Goal: Complete application form

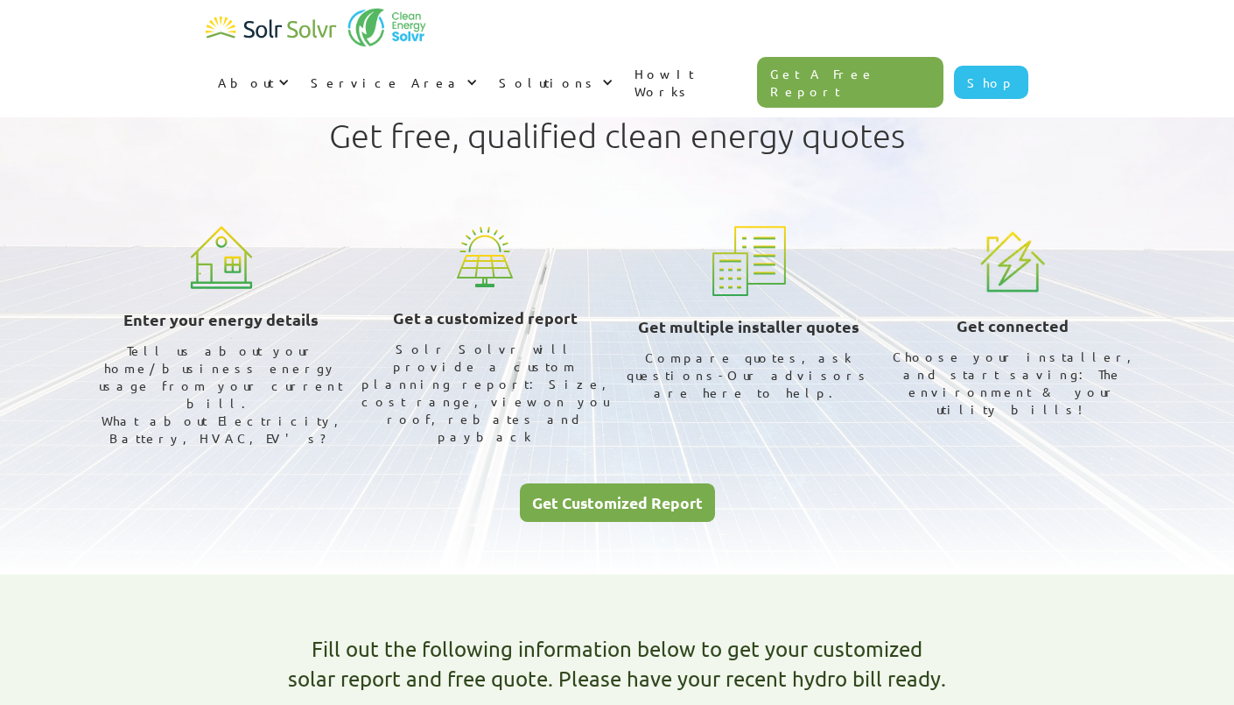
select select "Toronto Hydro"
select select "50%"
type textarea "x"
radio input "true"
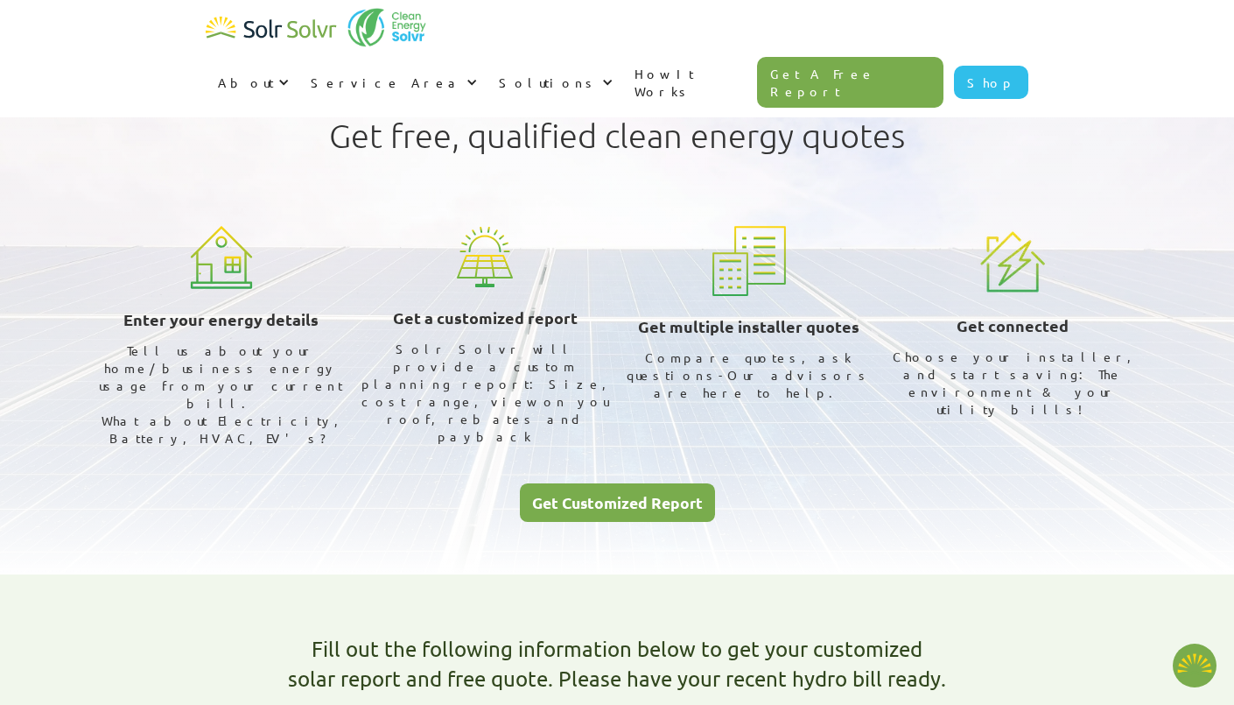
radio input "true"
type textarea "x"
select select "Toronto Hydro"
select select "50%"
click at [608, 483] on link "Get Customized Report" at bounding box center [617, 502] width 195 height 39
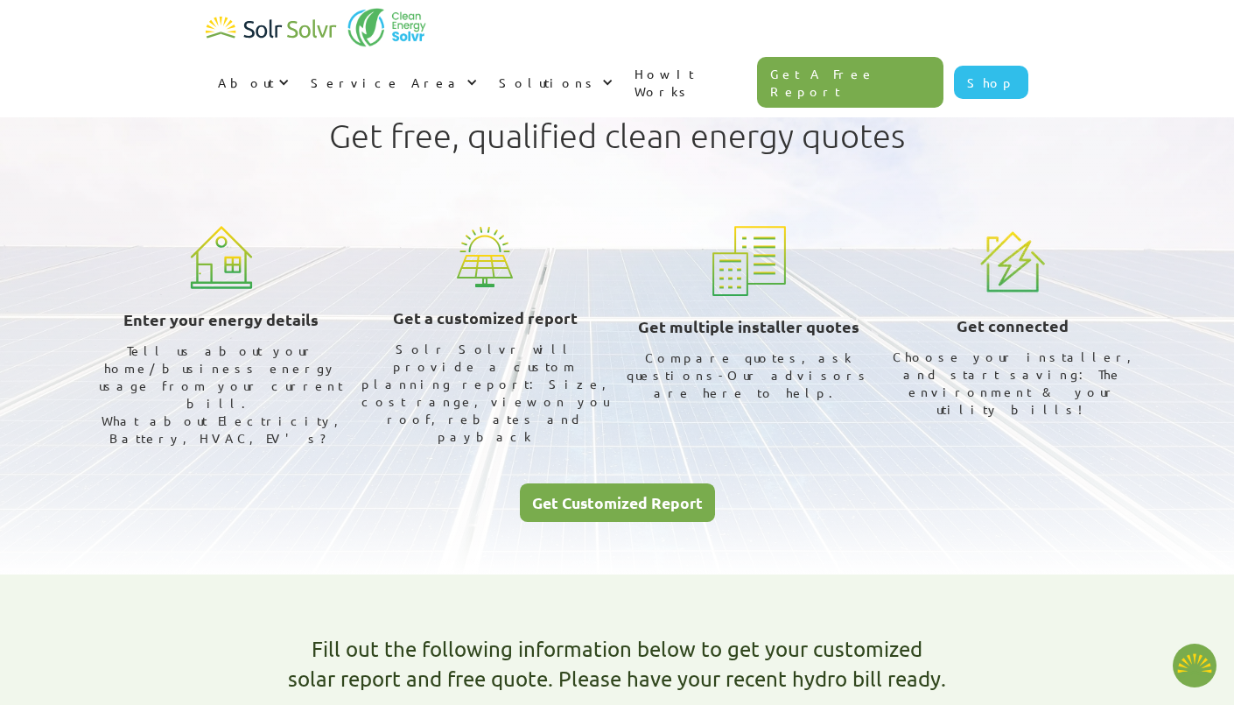
type textarea "x"
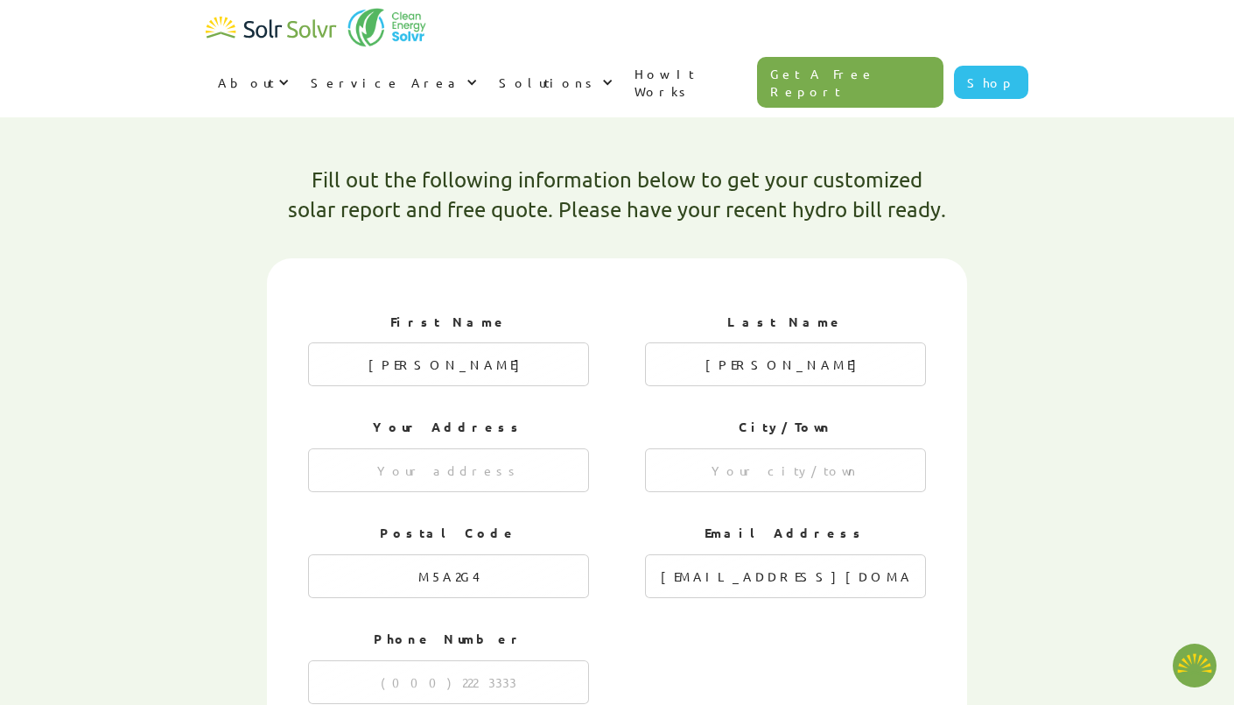
radio input "true"
type textarea "x"
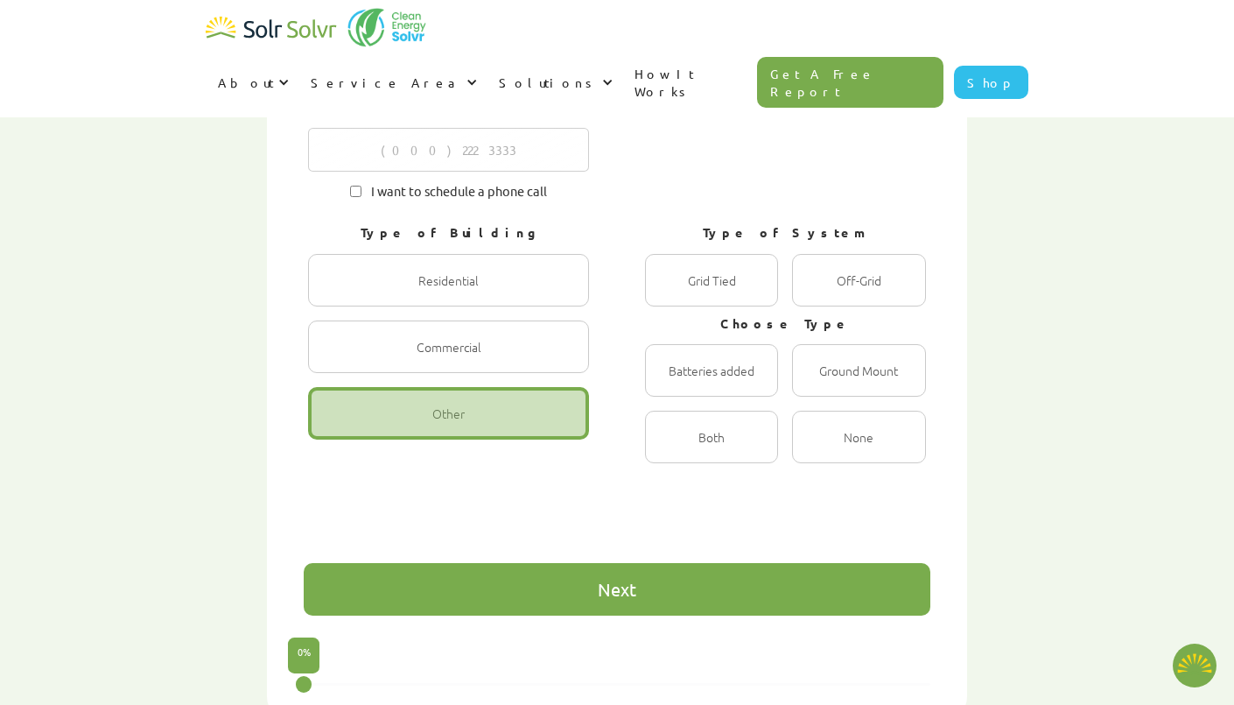
scroll to position [1000, 0]
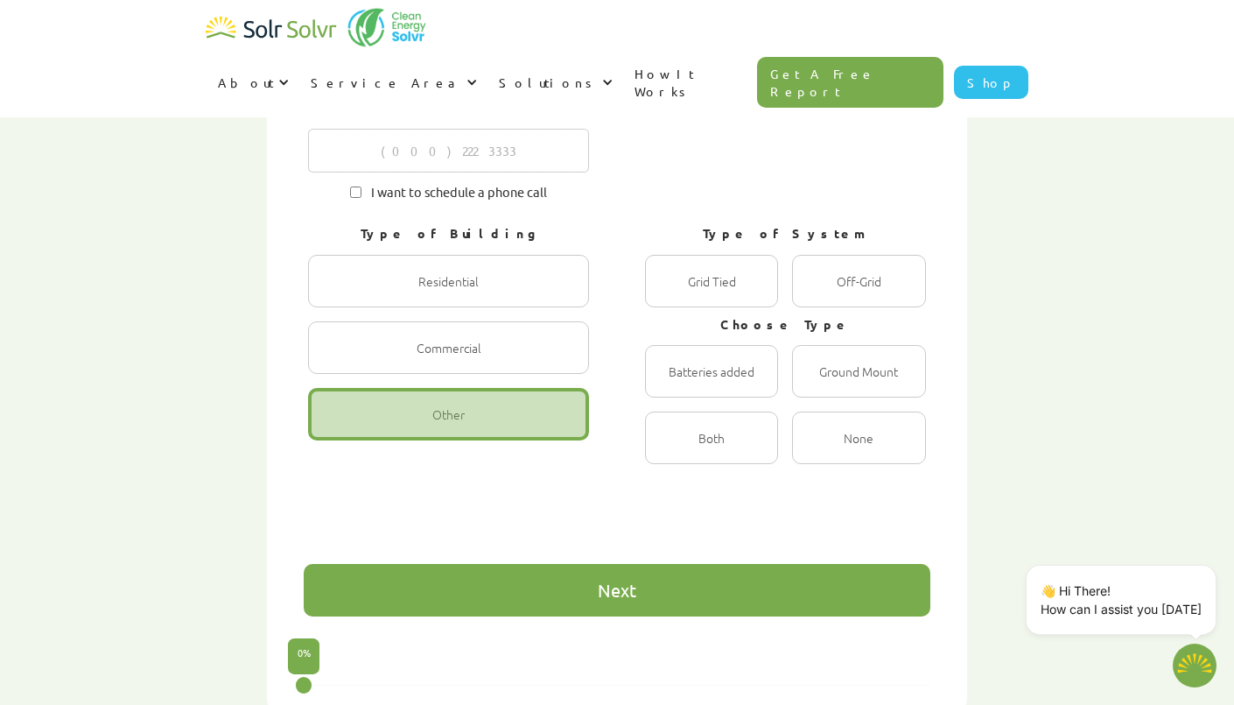
click at [720, 564] on div "Next" at bounding box center [617, 590] width 627 height 53
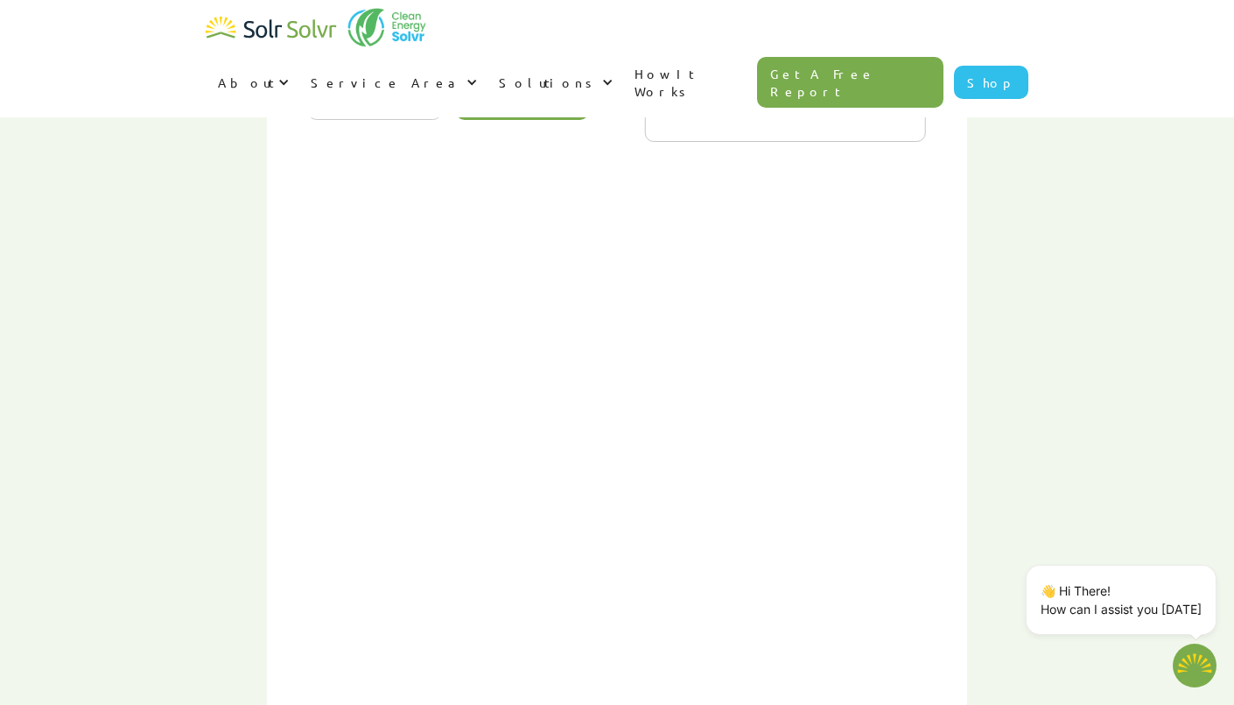
scroll to position [903, 0]
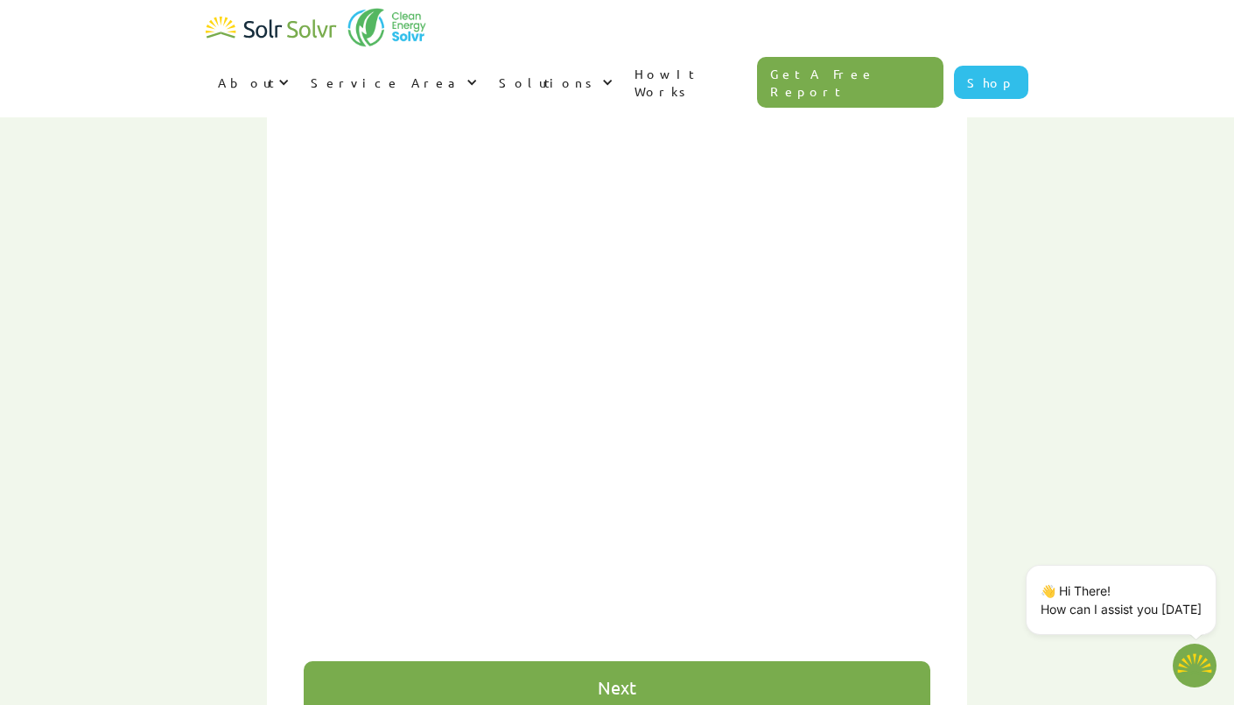
click at [632, 678] on div "Next" at bounding box center [617, 687] width 39 height 18
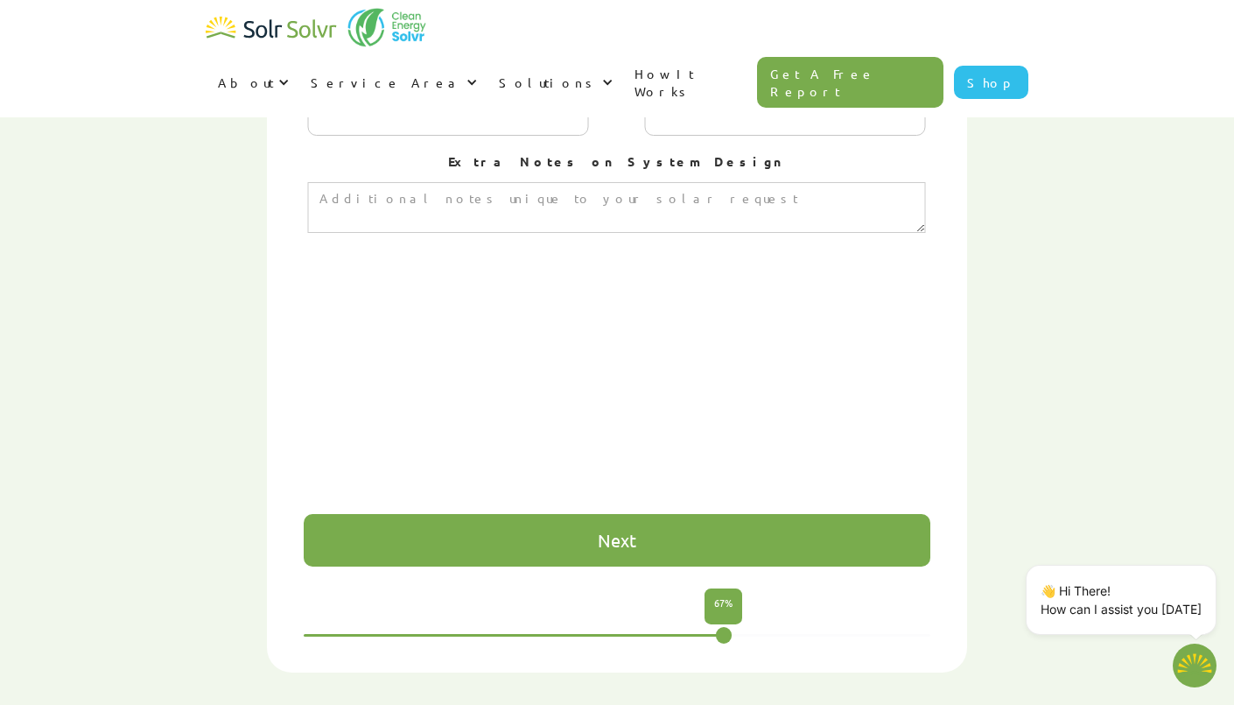
scroll to position [1049, 0]
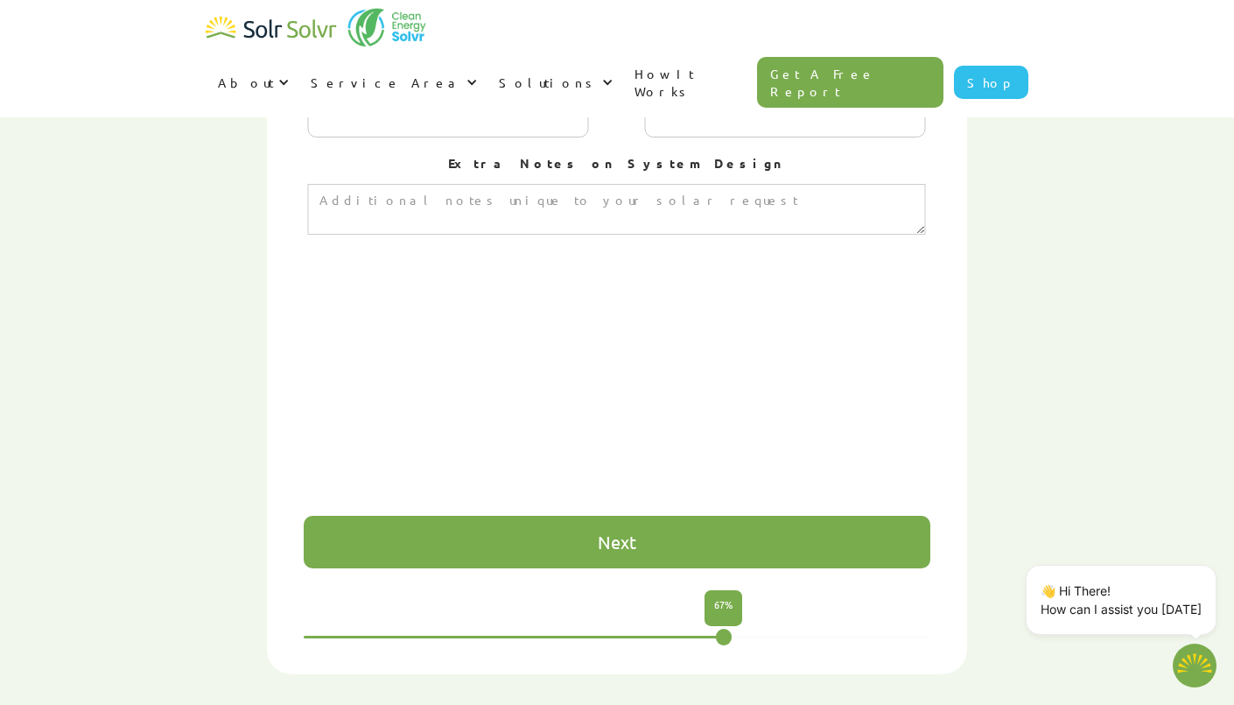
click at [568, 516] on div "Next" at bounding box center [617, 542] width 627 height 53
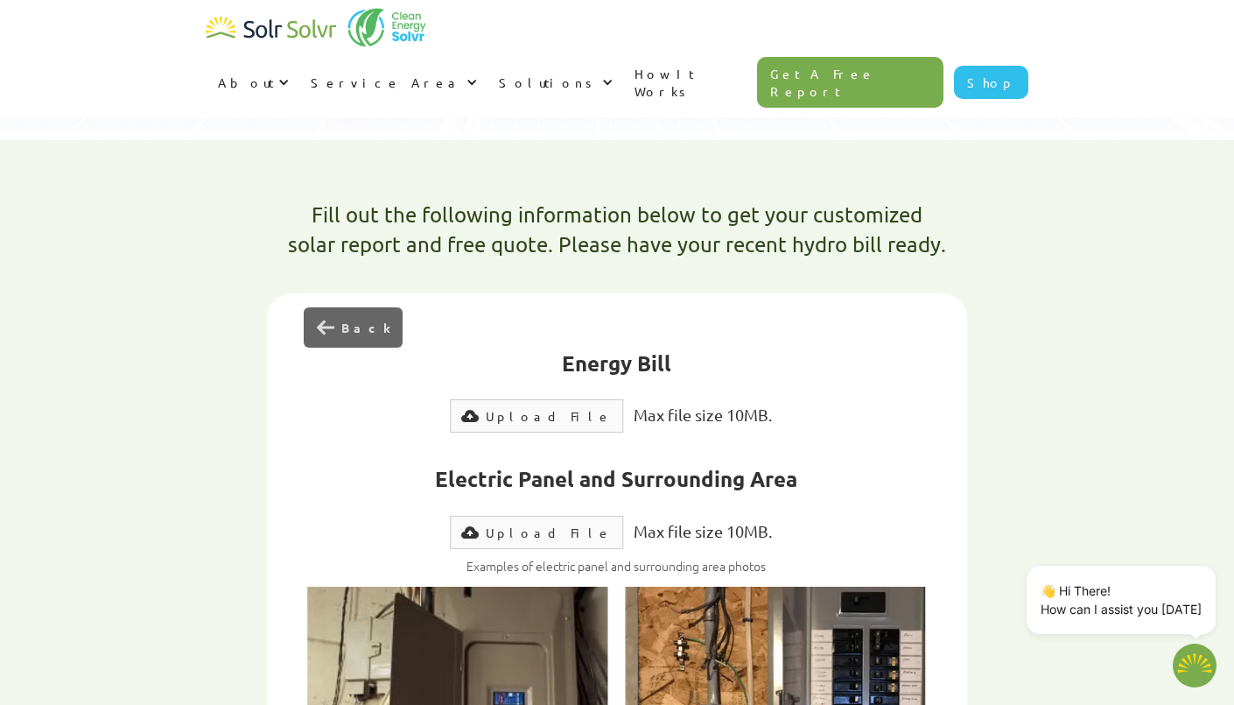
scroll to position [430, 0]
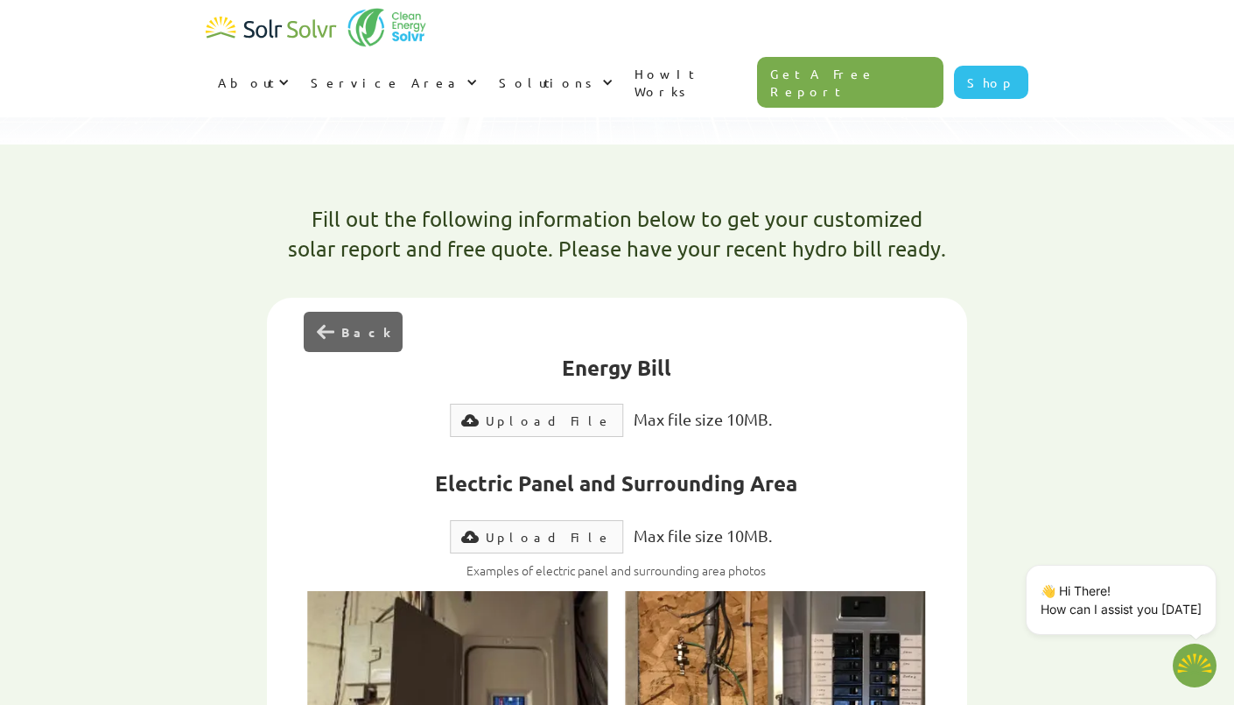
click at [548, 411] on div "Upload File" at bounding box center [549, 420] width 126 height 18
type input "Submit"
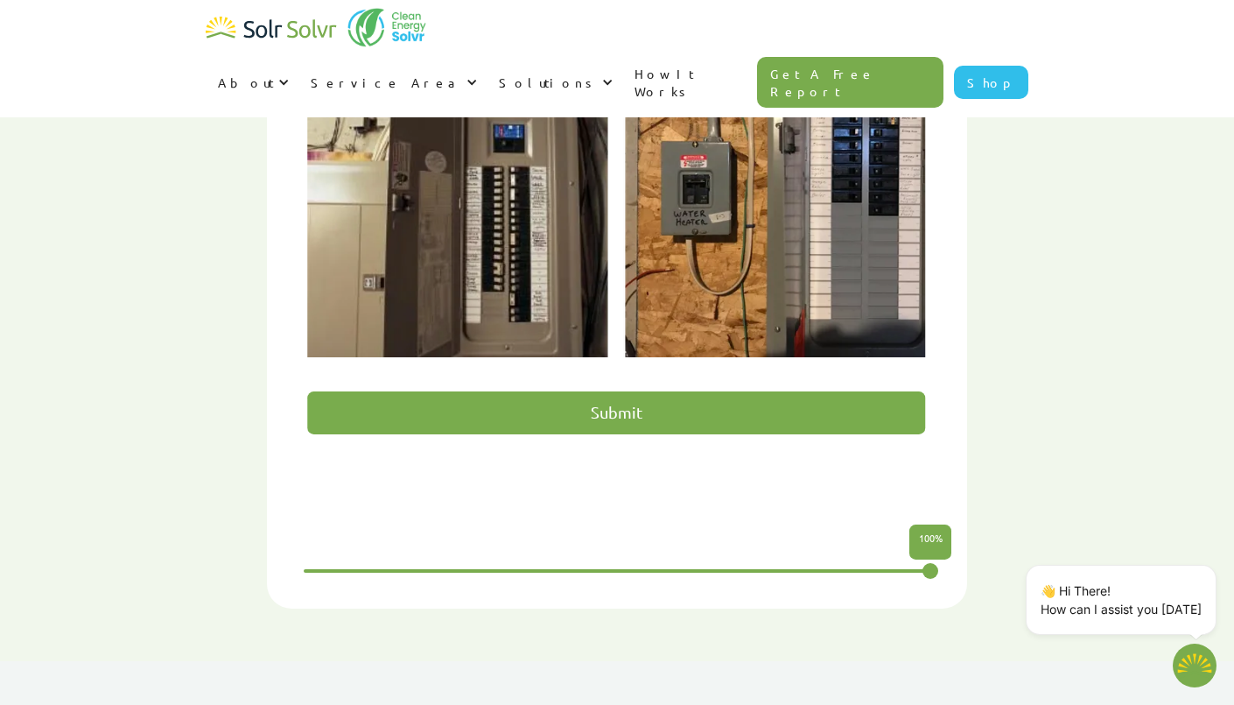
scroll to position [1007, 0]
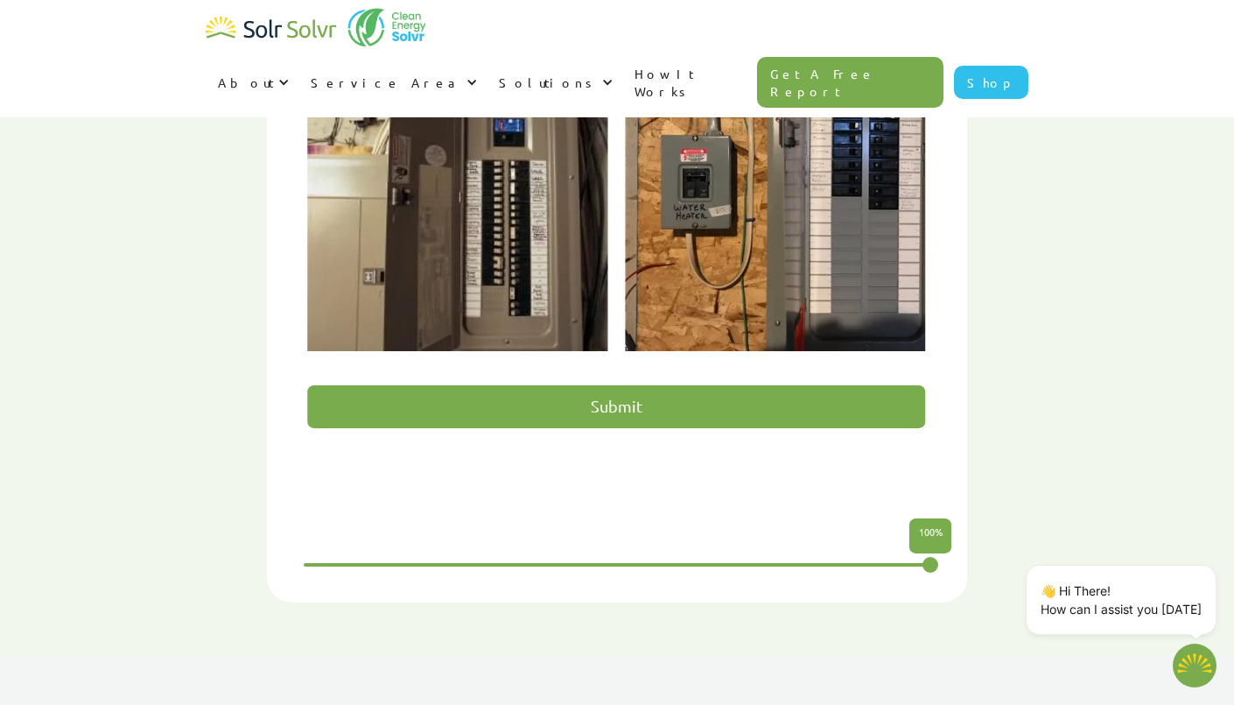
click at [840, 385] on input "Submit" at bounding box center [616, 406] width 617 height 43
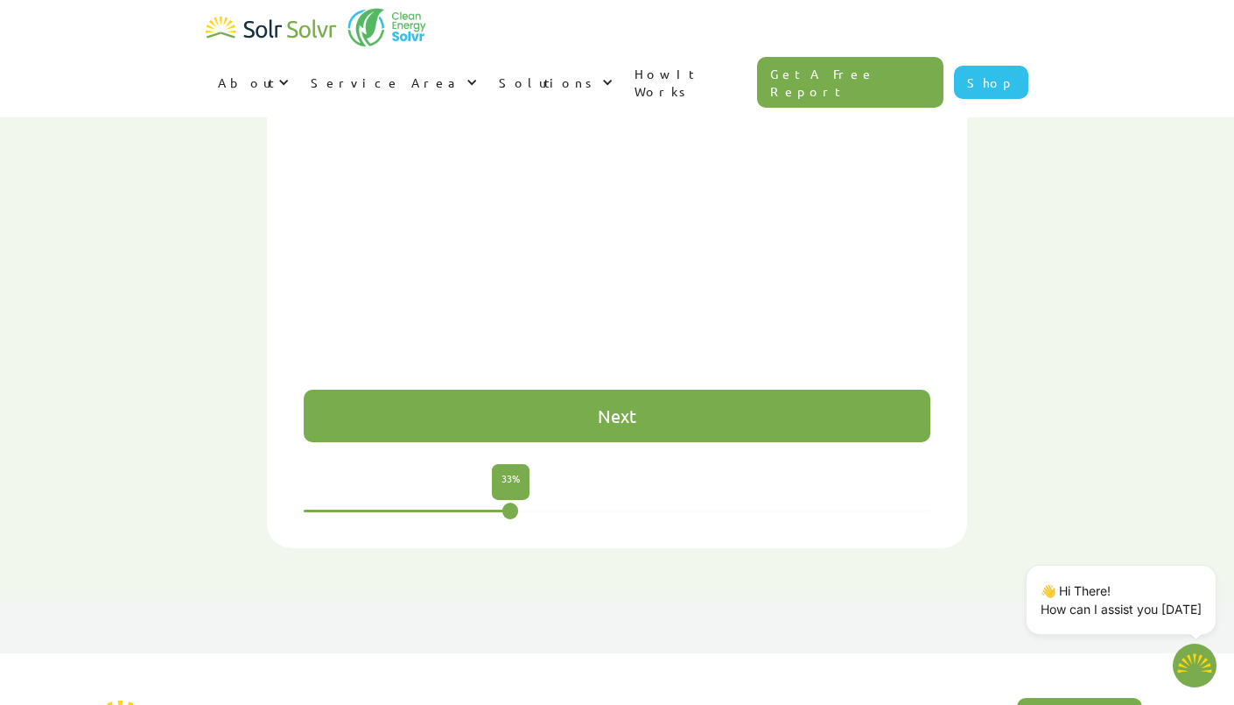
scroll to position [1184, 0]
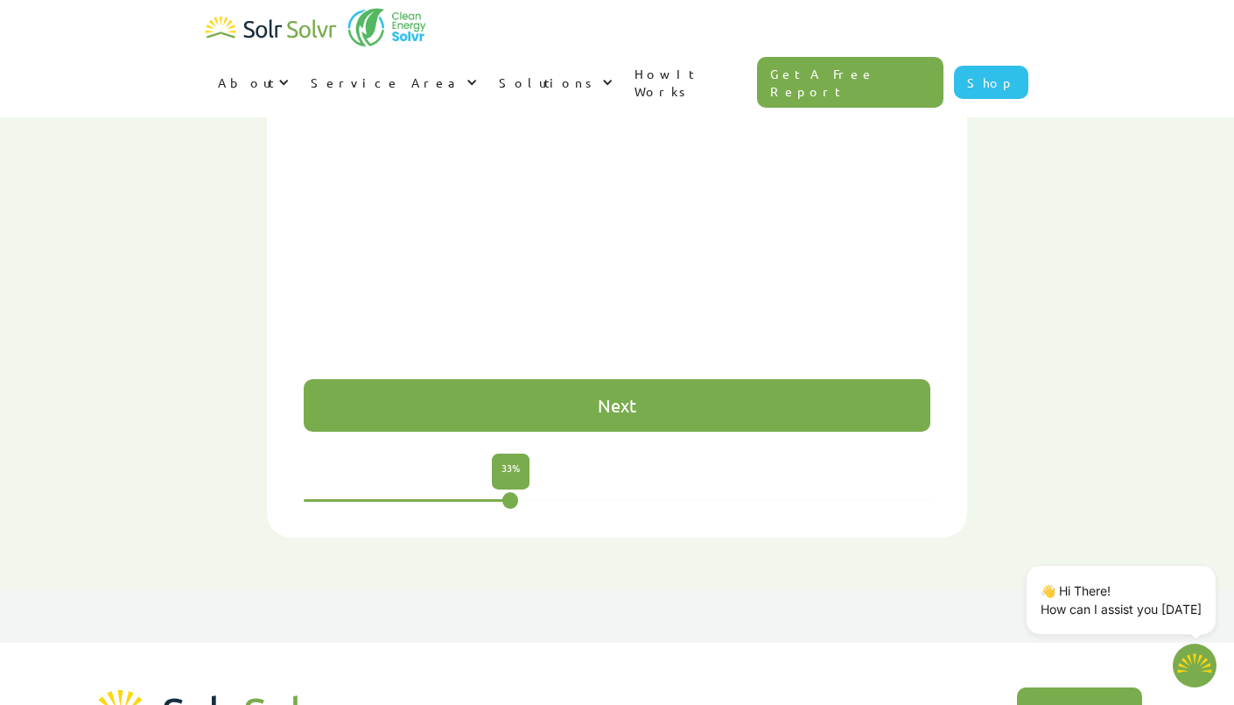
click at [717, 379] on div "Next" at bounding box center [617, 405] width 627 height 53
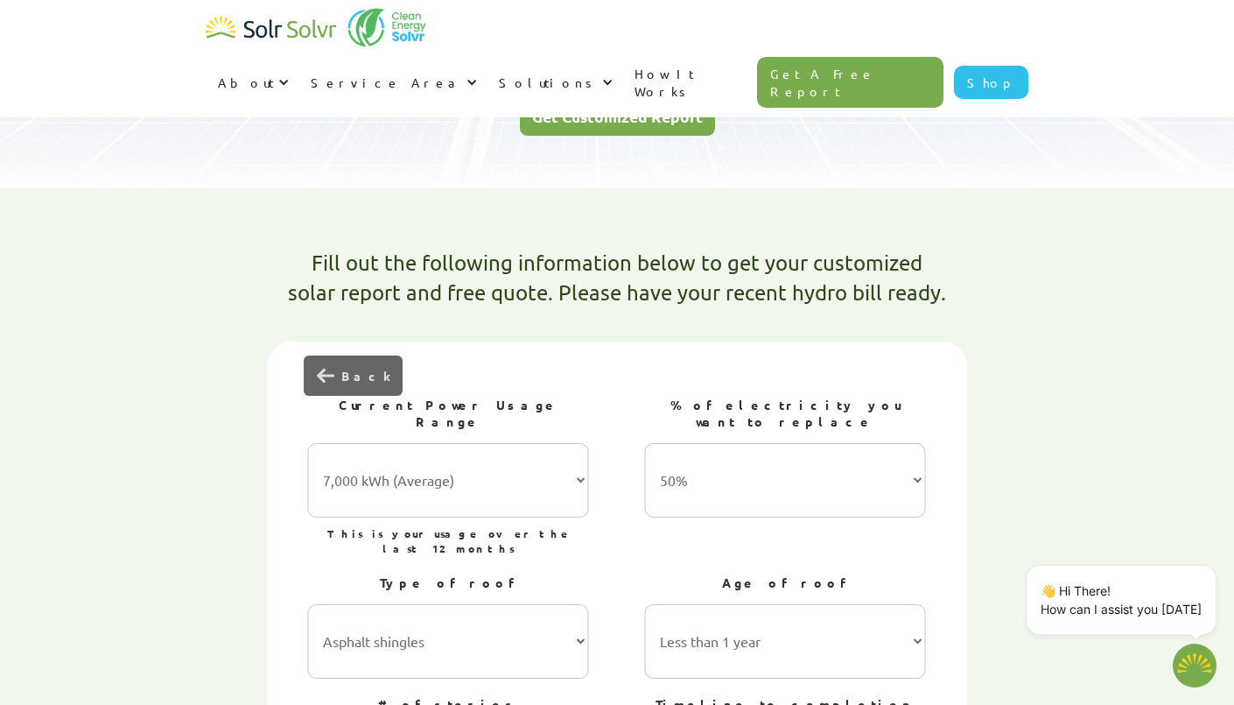
scroll to position [869, 0]
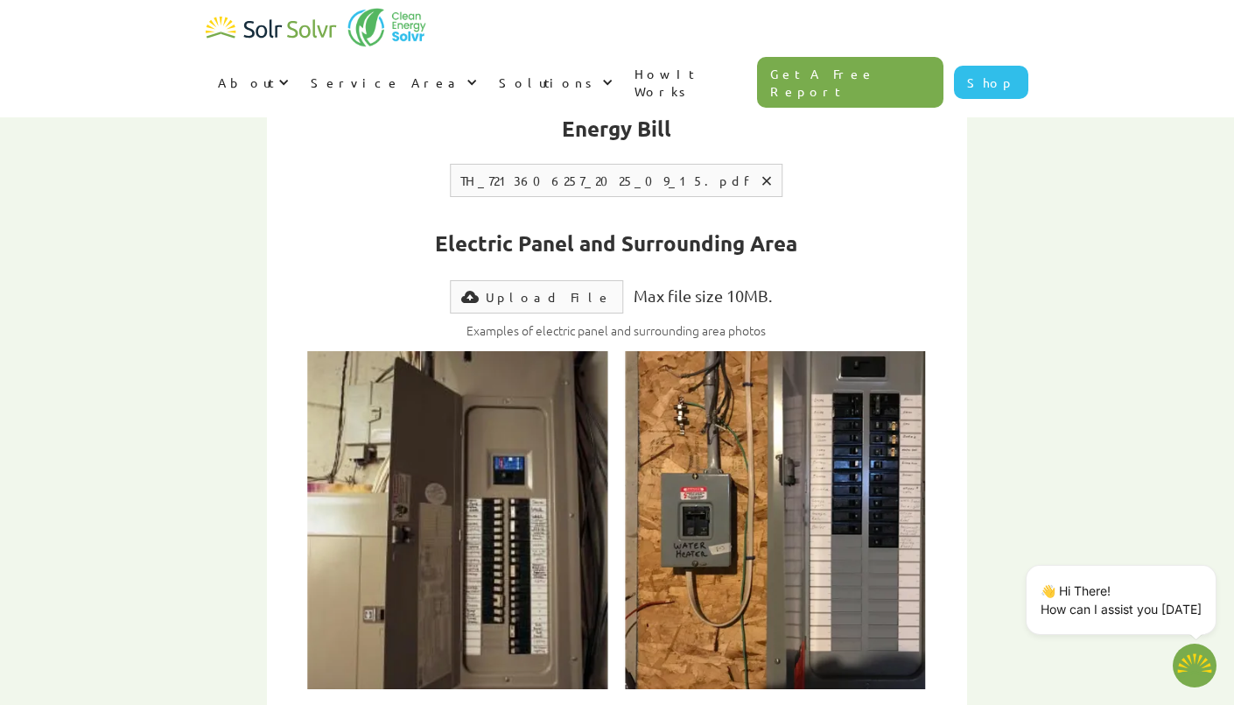
scroll to position [814, 0]
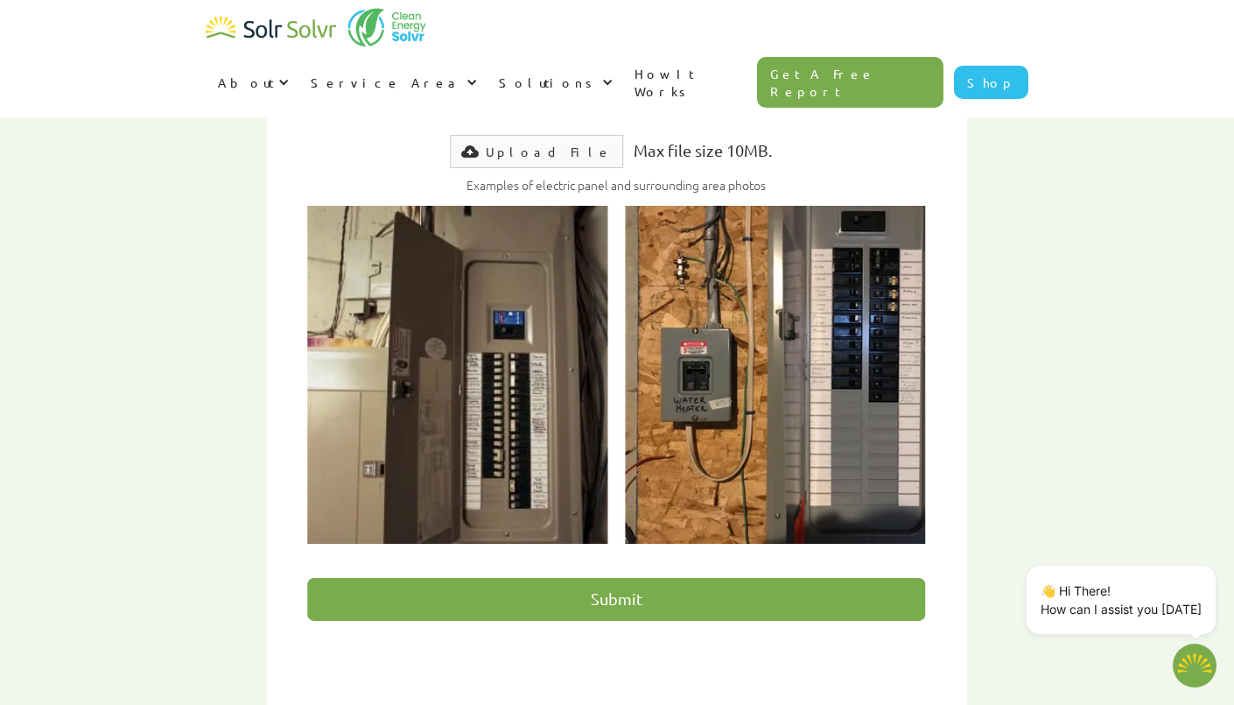
click at [442, 578] on input "Submit" at bounding box center [616, 599] width 617 height 43
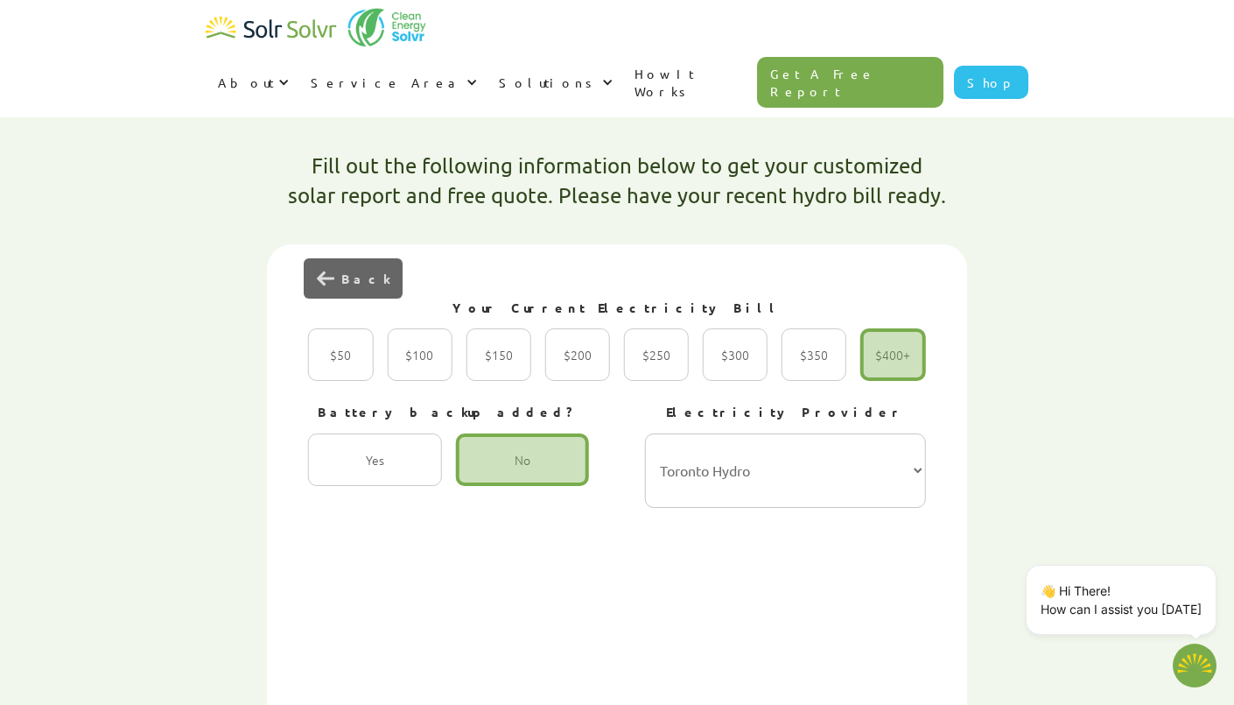
scroll to position [468, 0]
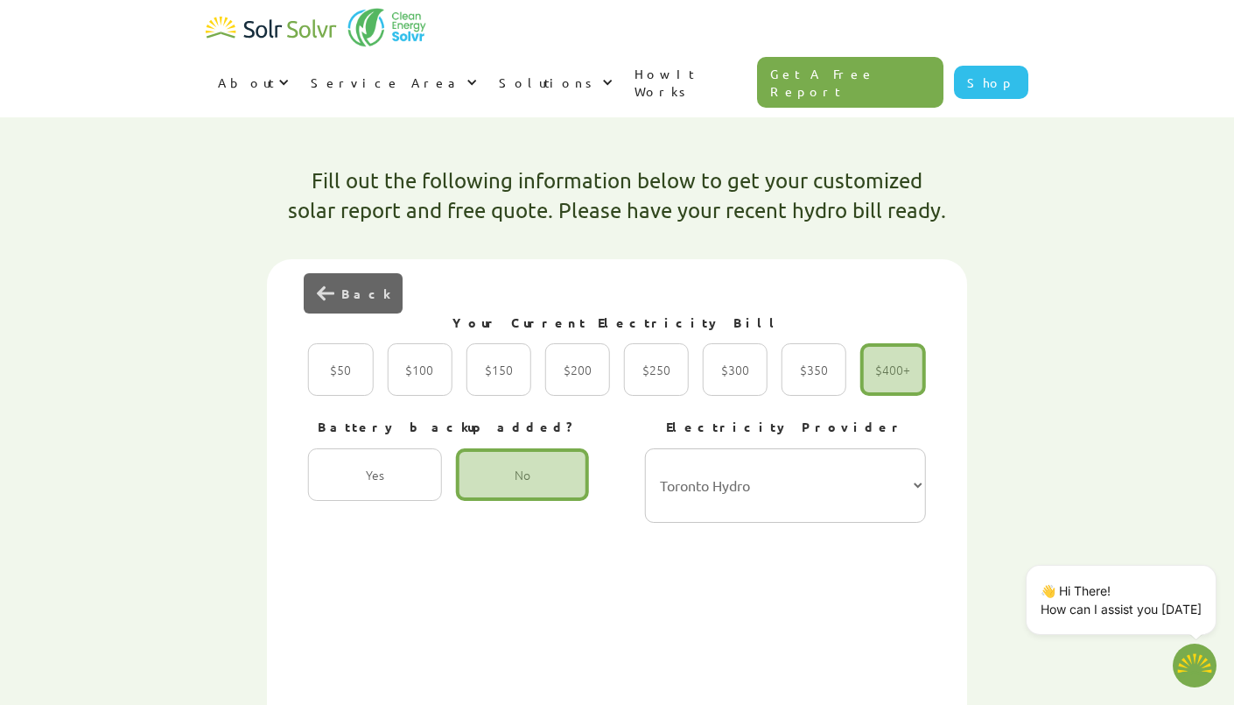
type textarea "x"
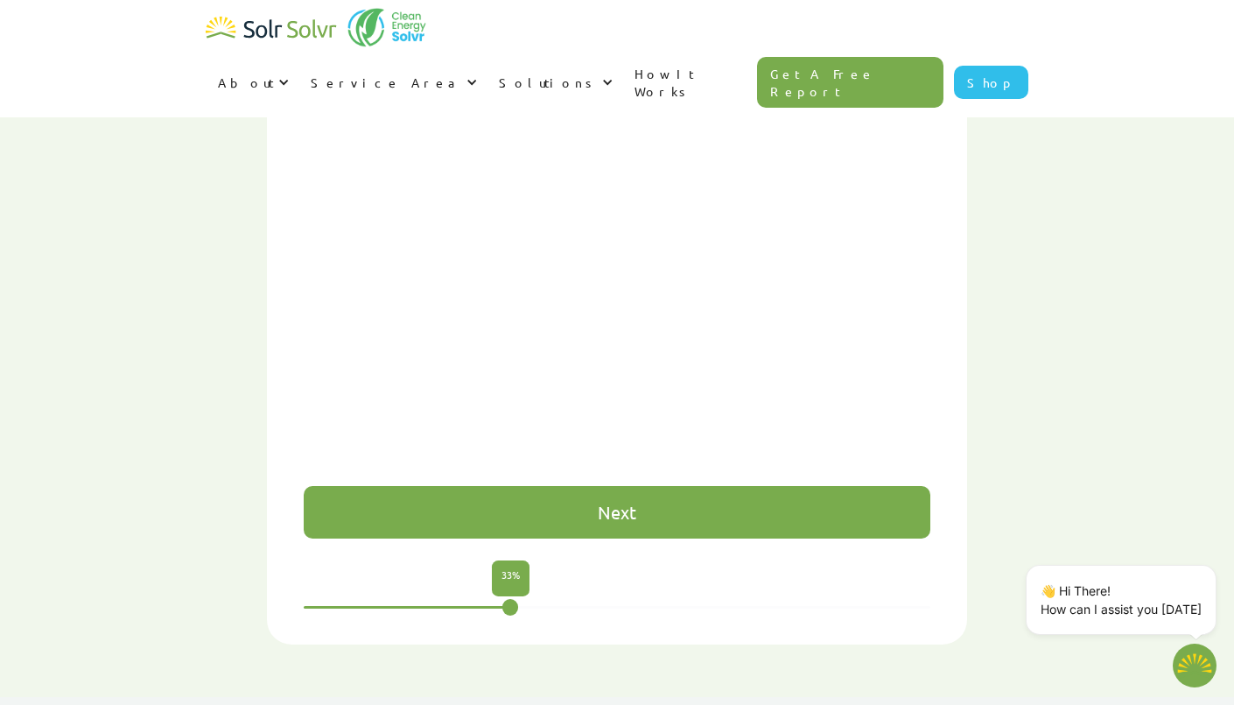
scroll to position [0, 968]
